Goal: Task Accomplishment & Management: Use online tool/utility

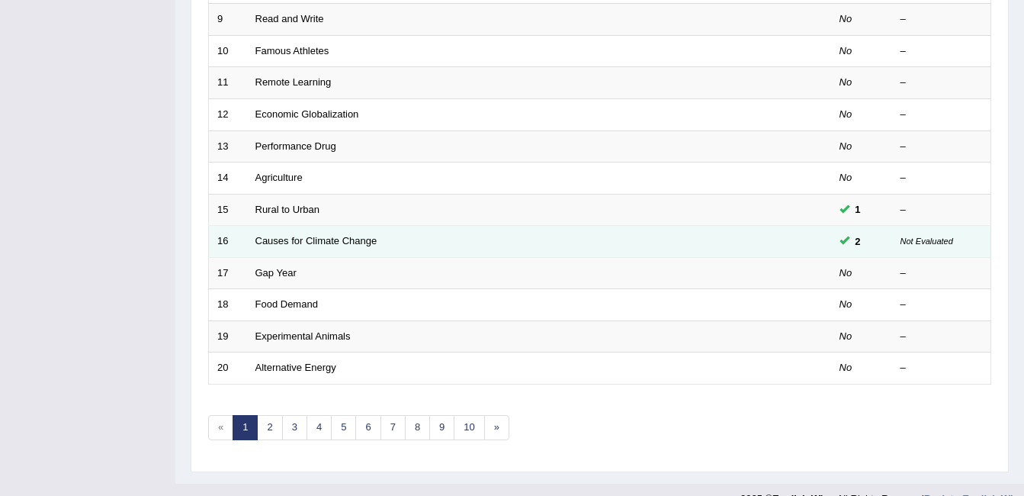
drag, startPoint x: 0, startPoint y: 0, endPoint x: 347, endPoint y: 225, distance: 413.5
click at [347, 226] on td "Causes for Climate Change" at bounding box center [482, 242] width 470 height 32
click at [342, 241] on link "Causes for Climate Change" at bounding box center [316, 240] width 122 height 11
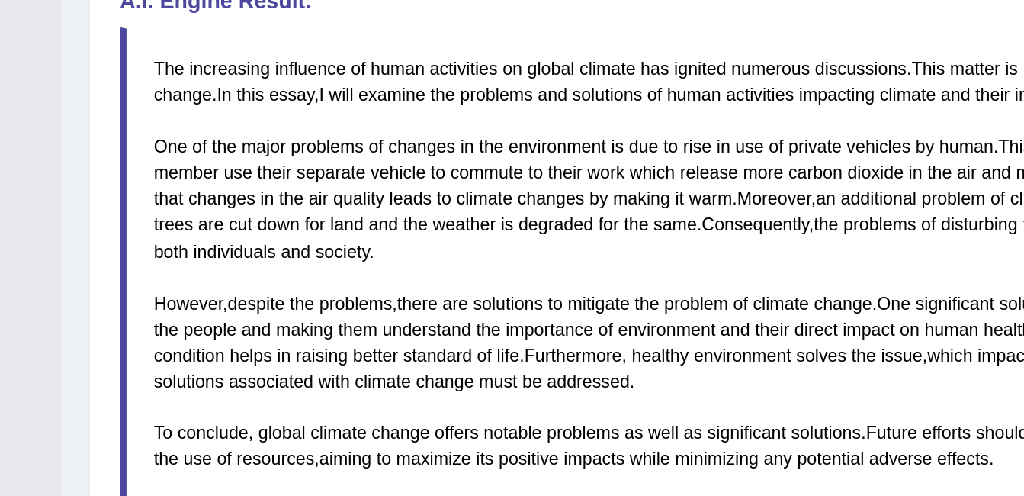
scroll to position [431, 0]
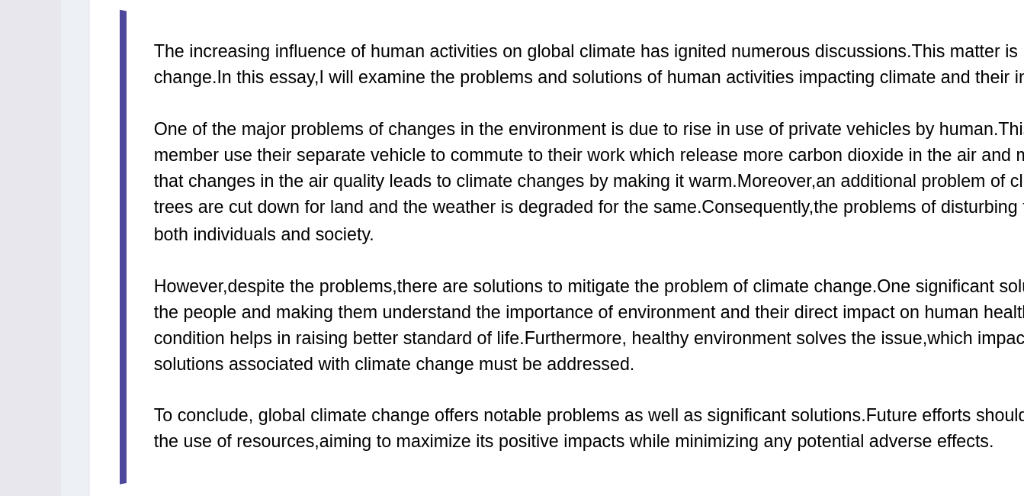
click at [497, 370] on span "as" at bounding box center [495, 367] width 11 height 11
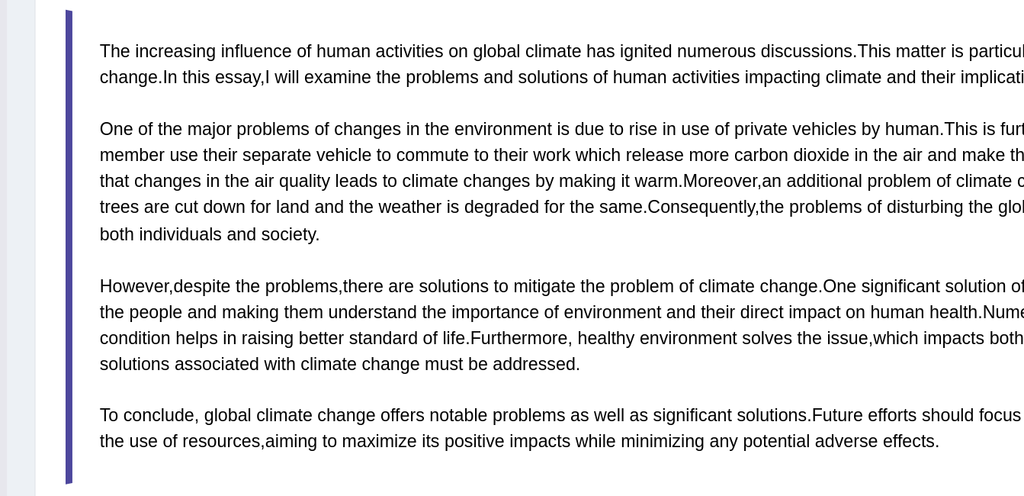
click at [479, 264] on blockquote "The increasing influence of human activities on global climate has ignited nume…" at bounding box center [599, 273] width 783 height 265
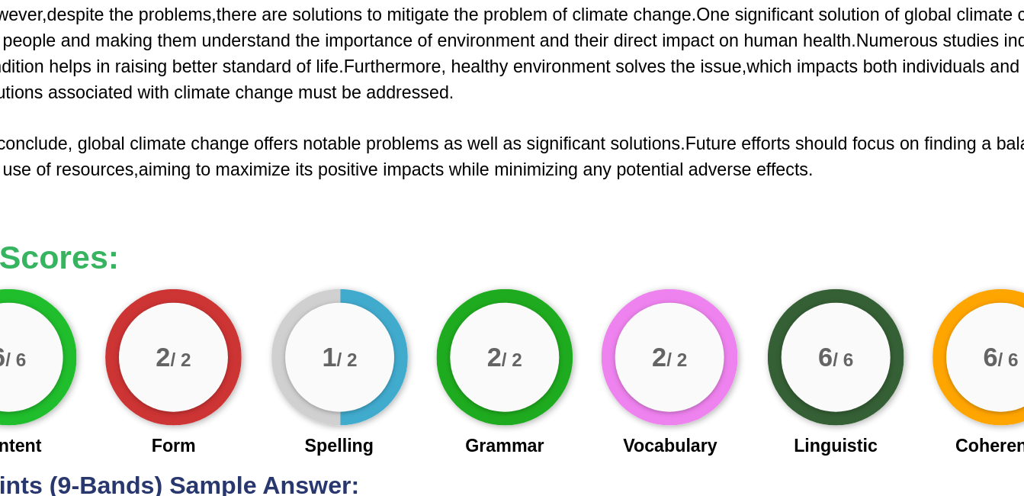
scroll to position [501, 0]
